Goal: Task Accomplishment & Management: Manage account settings

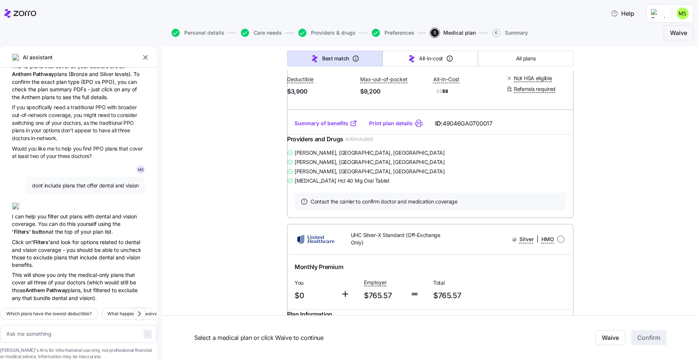
scroll to position [3201, 0]
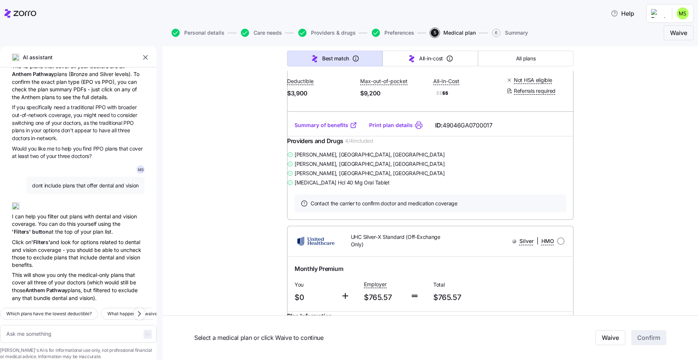
click at [684, 10] on html "Help Personal details Care needs Providers & drugs Preferences 5 Medical plan 6…" at bounding box center [349, 178] width 698 height 356
click at [670, 46] on div "Log out" at bounding box center [662, 45] width 29 height 8
